Goal: Book appointment/travel/reservation

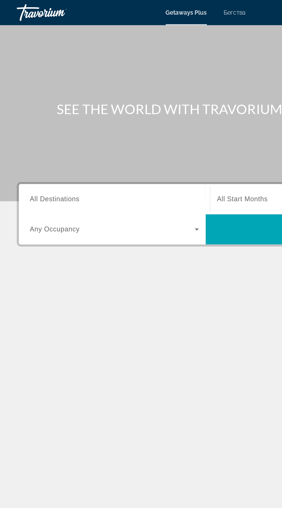
click at [100, 135] on input "Destination All Destinations" at bounding box center [78, 136] width 116 height 7
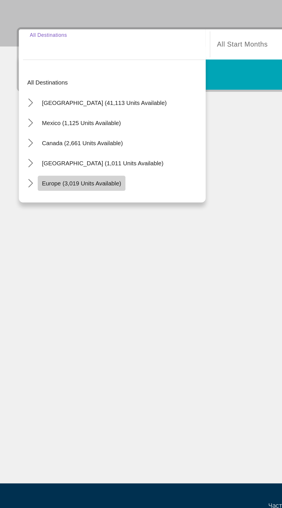
click at [64, 233] on span "Europe (3,019 units available)" at bounding box center [56, 231] width 54 height 5
type input "**********"
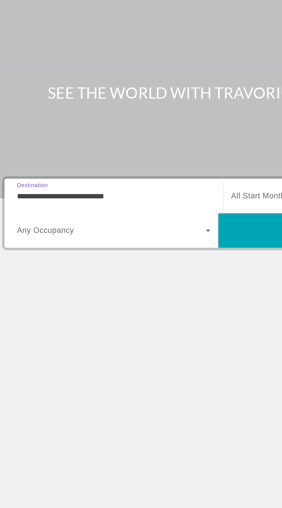
click at [167, 134] on span "All Start Months" at bounding box center [166, 136] width 35 height 5
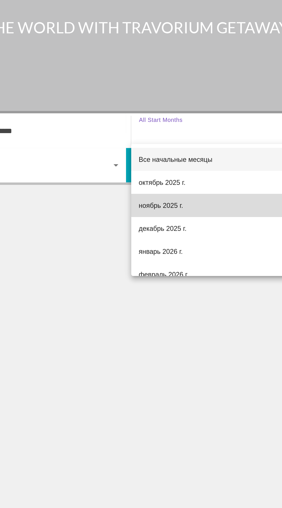
click at [164, 182] on font "ноябрь 2025 г." at bounding box center [162, 181] width 26 height 5
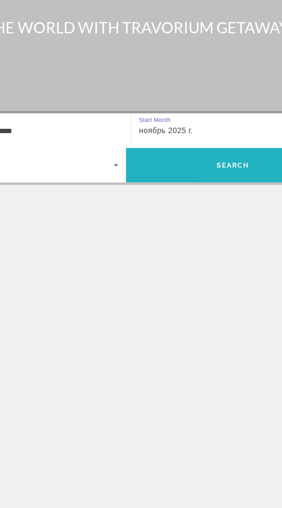
click at [217, 164] on span "Поиск" at bounding box center [205, 157] width 128 height 14
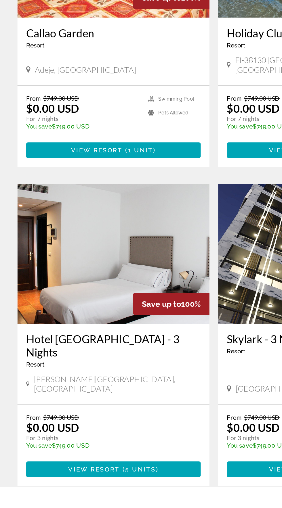
scroll to position [917, 0]
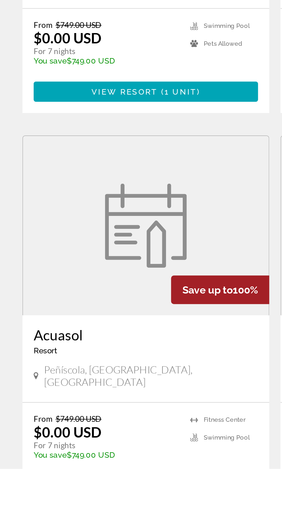
scroll to position [261, 0]
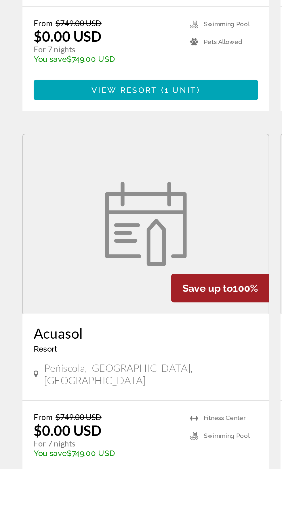
click at [104, 508] on span "Основное содержание" at bounding box center [74, 516] width 115 height 14
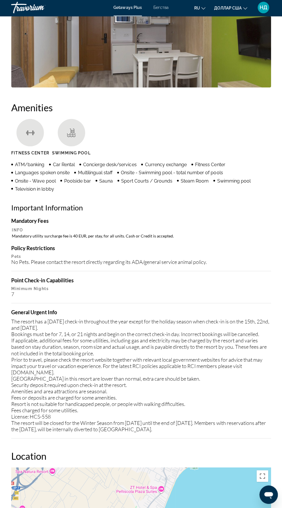
scroll to position [552, 0]
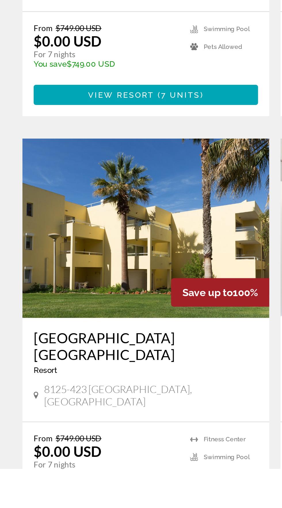
scroll to position [277, 0]
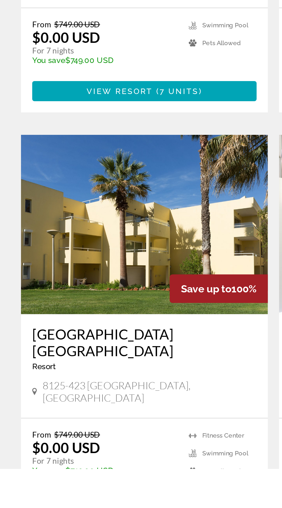
click at [87, 488] on p "From $749.00 USD" at bounding box center [54, 490] width 74 height 5
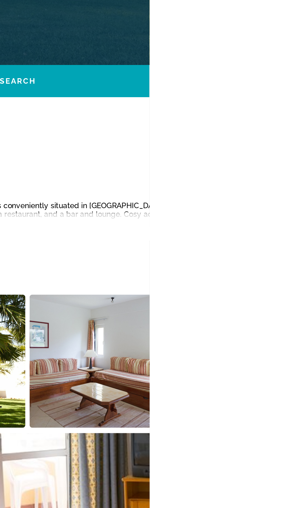
scroll to position [209, 0]
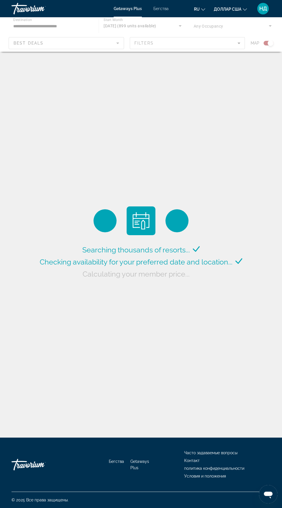
scroll to position [4, 0]
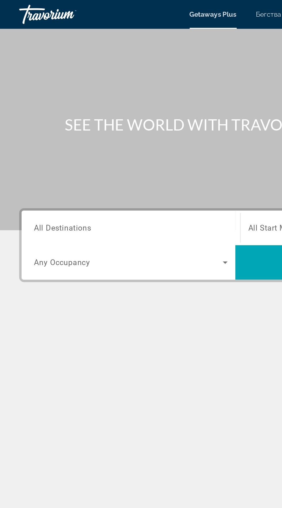
click at [97, 135] on input "Destination All Destinations" at bounding box center [78, 136] width 116 height 7
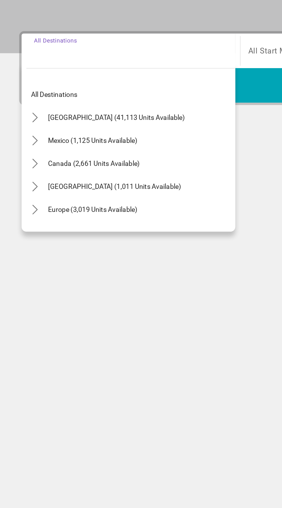
click at [95, 232] on div "Europe (3,019 units available)" at bounding box center [78, 232] width 125 height 14
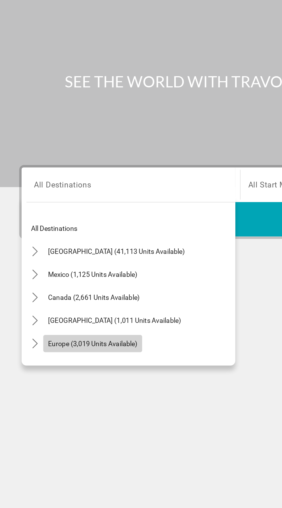
click at [45, 229] on span "Select destination: Europe (3,019 units available)" at bounding box center [55, 232] width 59 height 14
type input "**********"
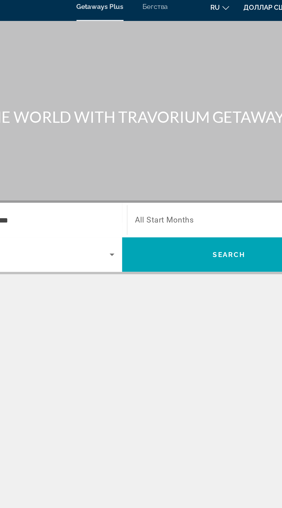
click at [192, 137] on span "Search widget" at bounding box center [205, 136] width 113 height 7
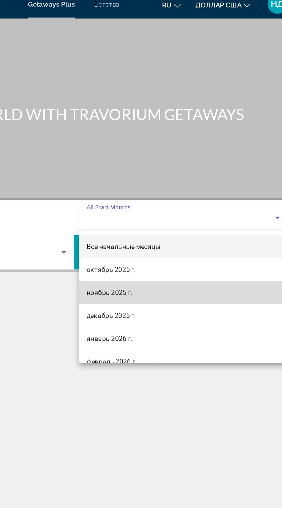
click at [157, 180] on font "ноябрь 2025 г." at bounding box center [163, 181] width 28 height 5
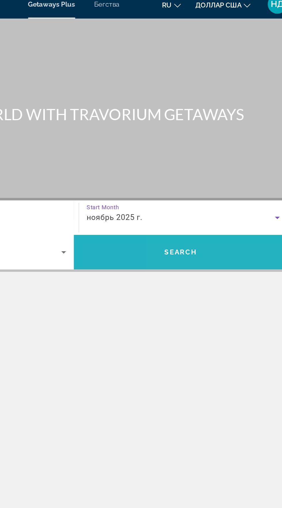
click at [215, 157] on span "Search" at bounding box center [205, 157] width 128 height 14
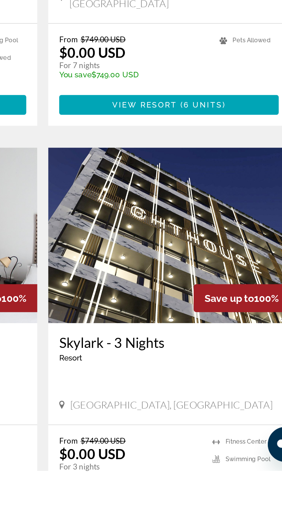
scroll to position [882, 0]
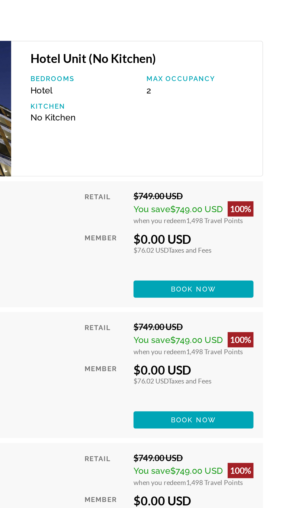
scroll to position [968, 0]
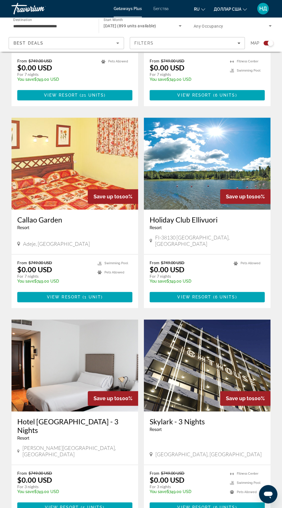
scroll to position [903, 0]
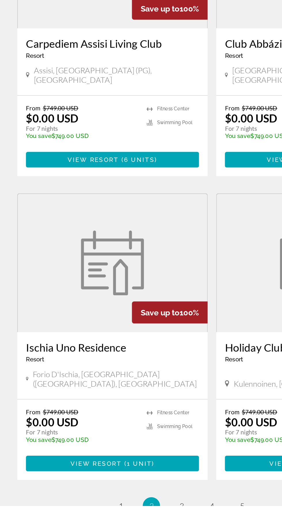
scroll to position [909, 0]
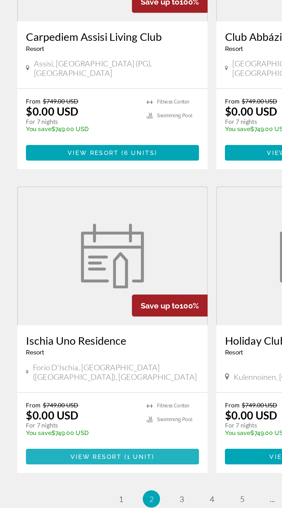
click at [93, 471] on span "1 unit" at bounding box center [92, 473] width 17 height 5
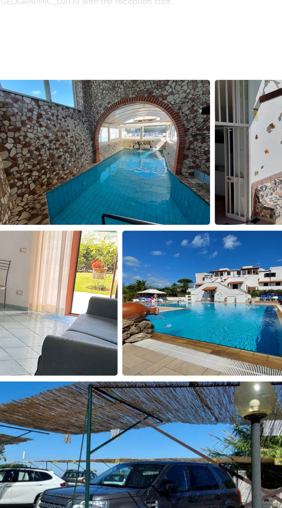
scroll to position [153, 0]
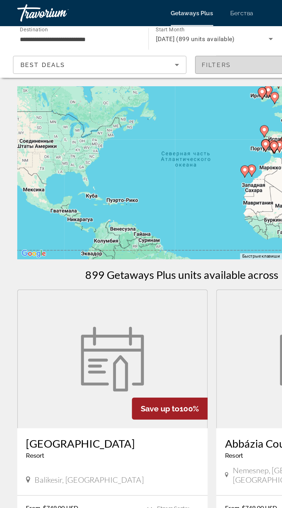
click at [170, 43] on div "Filters" at bounding box center [187, 43] width 106 height 5
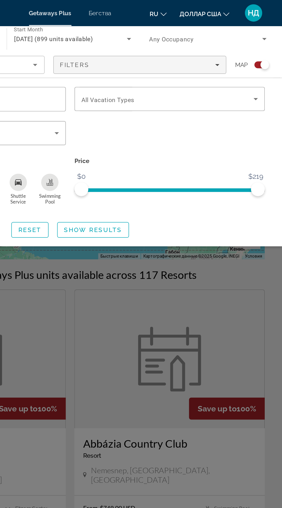
click at [252, 199] on div "Search widget" at bounding box center [141, 297] width 282 height 422
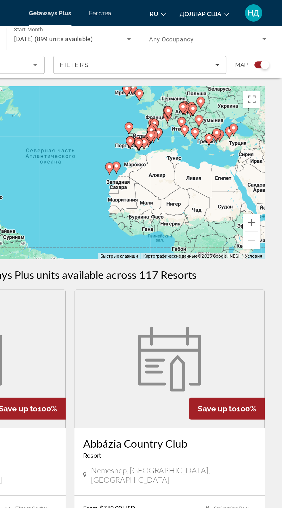
click at [242, 27] on span "Search widget" at bounding box center [230, 25] width 75 height 7
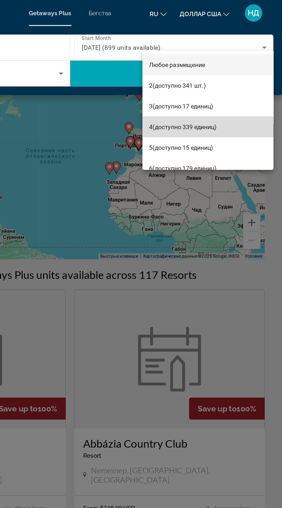
click at [228, 84] on font "(доступно 339 единиц)" at bounding box center [217, 84] width 43 height 5
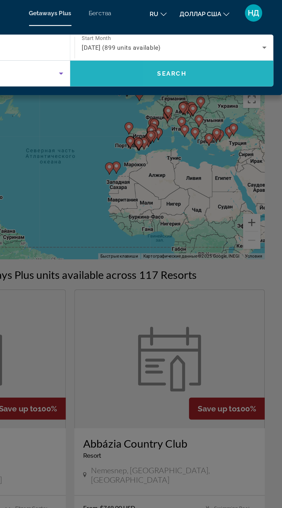
click at [243, 46] on span "Search" at bounding box center [208, 49] width 135 height 14
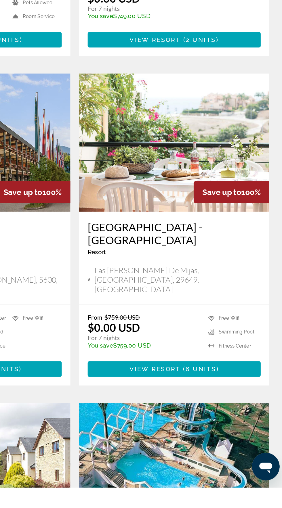
scroll to position [181, 0]
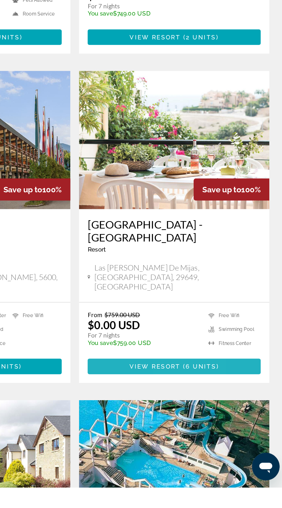
click at [204, 425] on span "View Resort" at bounding box center [194, 427] width 34 height 5
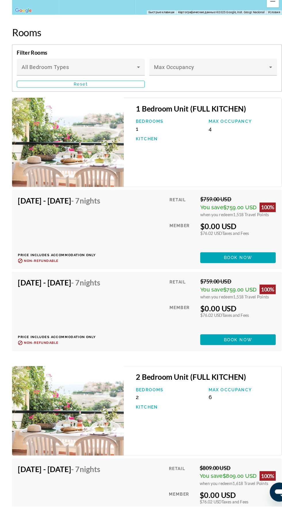
scroll to position [1286, 0]
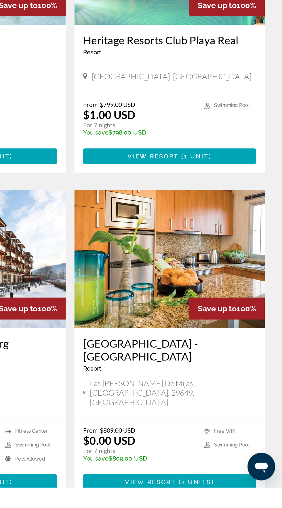
scroll to position [934, 0]
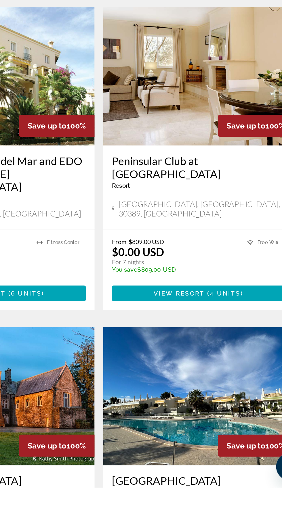
scroll to position [4, 0]
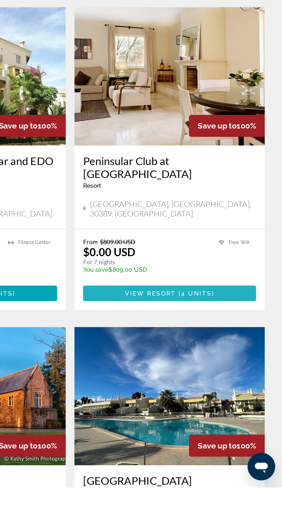
click at [241, 372] on span "Основное содержание" at bounding box center [206, 379] width 115 height 14
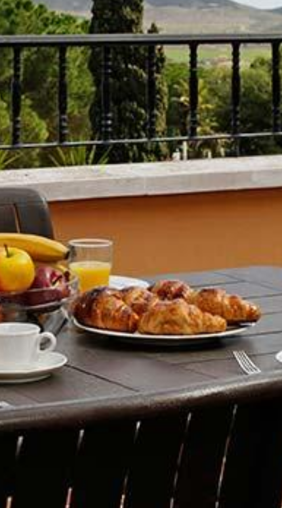
scroll to position [233, 0]
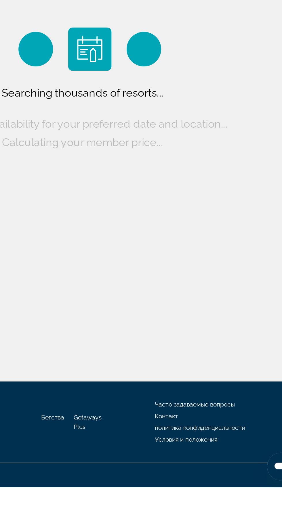
click at [232, 413] on div "Searching thousands of resorts... Checking availability for your preferred date…" at bounding box center [141, 220] width 282 height 440
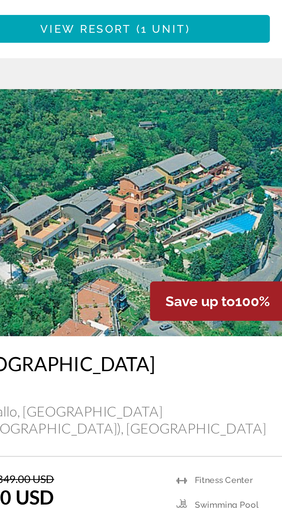
scroll to position [917, 0]
click at [83, 468] on span "( 1 unit )" at bounding box center [92, 470] width 22 height 5
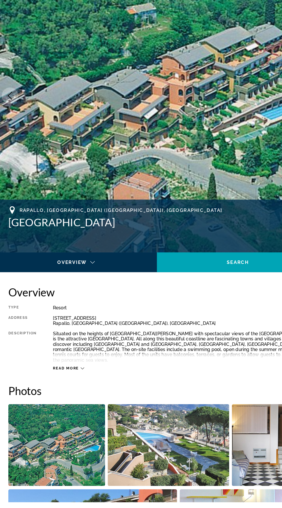
scroll to position [8, 0]
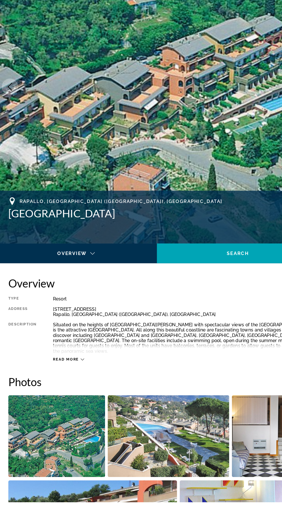
click at [67, 382] on span "Read more" at bounding box center [61, 384] width 23 height 4
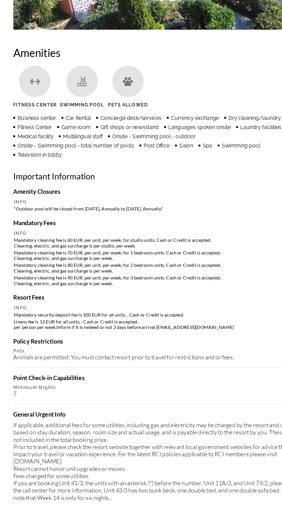
scroll to position [546, 0]
